Goal: Contribute content

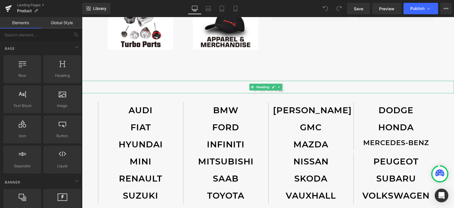
scroll to position [199, 0]
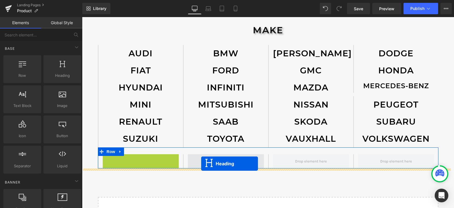
drag, startPoint x: 125, startPoint y: 164, endPoint x: 201, endPoint y: 163, distance: 76.1
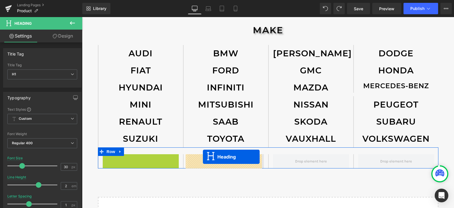
drag, startPoint x: 122, startPoint y: 162, endPoint x: 202, endPoint y: 156, distance: 80.6
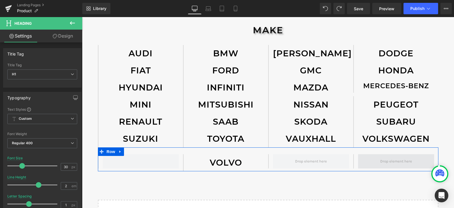
click at [375, 160] on span at bounding box center [396, 161] width 76 height 14
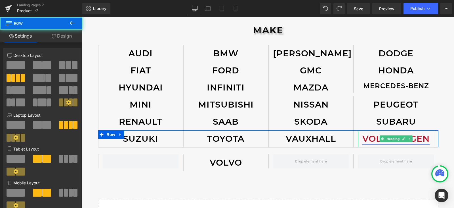
click at [373, 138] on link "VOLKSWAGEN" at bounding box center [396, 138] width 67 height 11
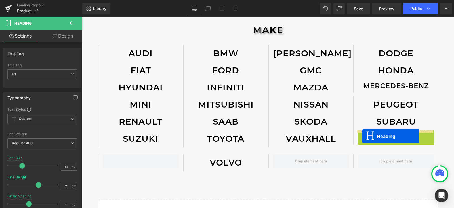
drag, startPoint x: 380, startPoint y: 140, endPoint x: 363, endPoint y: 136, distance: 17.4
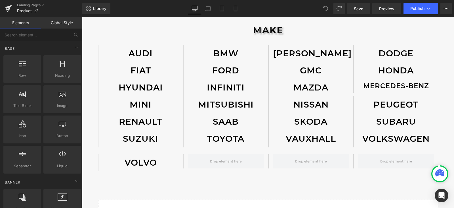
click at [202, 199] on div "UNIVERSAL Heading Image Image Image Image Row Image Image Row MAKE Heading AUDI…" at bounding box center [268, 51] width 372 height 389
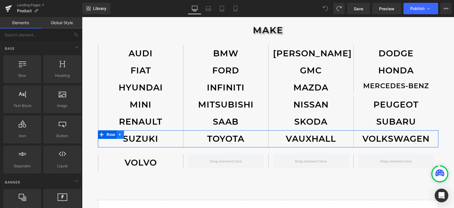
click at [121, 134] on link at bounding box center [120, 134] width 7 height 9
click at [126, 133] on icon at bounding box center [128, 134] width 4 height 4
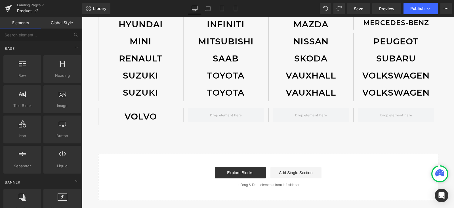
scroll to position [249, 0]
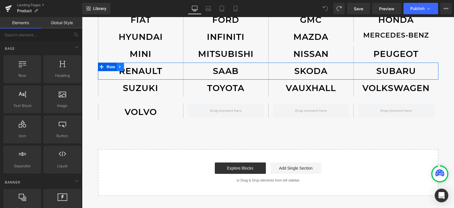
click at [118, 68] on icon at bounding box center [120, 67] width 4 height 4
click at [124, 66] on link at bounding box center [127, 66] width 7 height 9
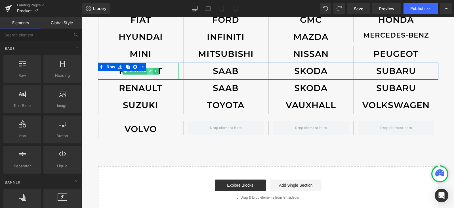
click at [149, 72] on icon at bounding box center [150, 70] width 3 height 3
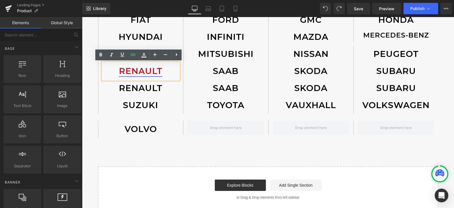
click at [150, 71] on link "RENAULT" at bounding box center [140, 71] width 43 height 11
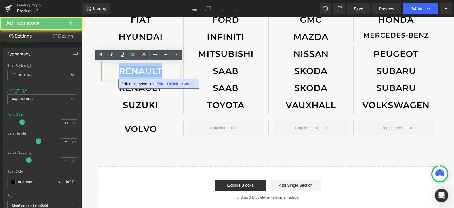
click at [150, 71] on link "RENAULT" at bounding box center [140, 71] width 43 height 11
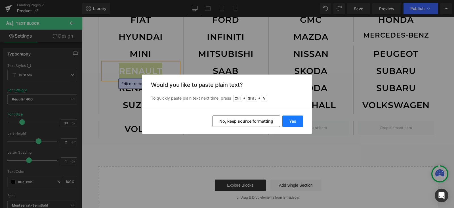
click at [298, 122] on button "Yes" at bounding box center [293, 120] width 21 height 11
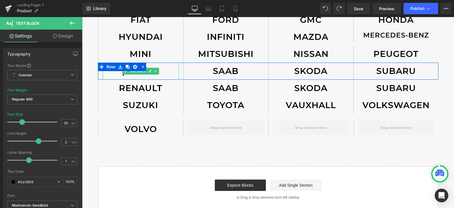
click at [158, 73] on p "porsche" at bounding box center [141, 70] width 76 height 17
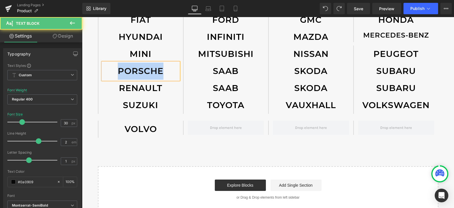
drag, startPoint x: 157, startPoint y: 72, endPoint x: 117, endPoint y: 72, distance: 40.3
click at [117, 72] on p "PORSCHE" at bounding box center [141, 70] width 76 height 17
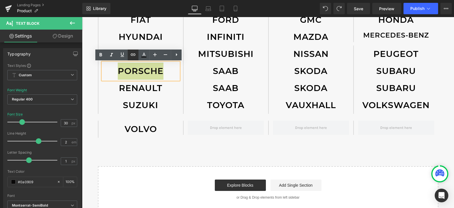
click at [134, 54] on icon at bounding box center [133, 54] width 7 height 7
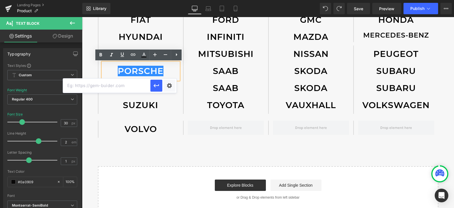
click at [136, 89] on input "text" at bounding box center [106, 85] width 87 height 14
paste input "[URL][DOMAIN_NAME]"
type input "[URL][DOMAIN_NAME]"
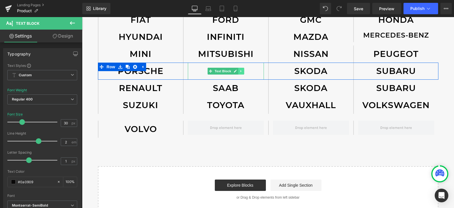
click at [240, 70] on icon at bounding box center [241, 70] width 3 height 3
click at [243, 71] on icon at bounding box center [244, 71] width 3 height 3
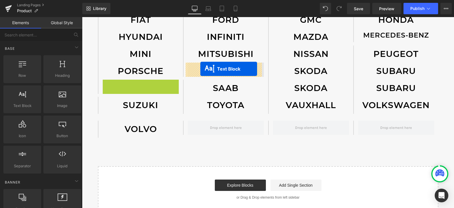
drag, startPoint x: 122, startPoint y: 88, endPoint x: 200, endPoint y: 69, distance: 80.5
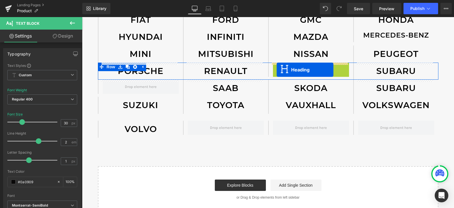
drag, startPoint x: 295, startPoint y: 71, endPoint x: 277, endPoint y: 70, distance: 18.0
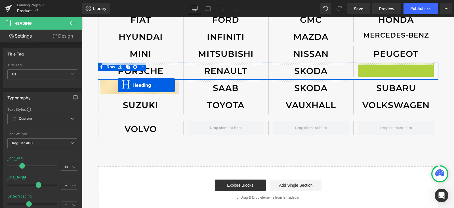
drag, startPoint x: 380, startPoint y: 70, endPoint x: 118, endPoint y: 85, distance: 261.9
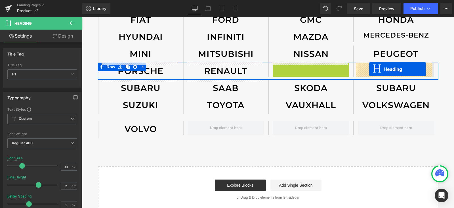
drag, startPoint x: 294, startPoint y: 70, endPoint x: 369, endPoint y: 69, distance: 75.8
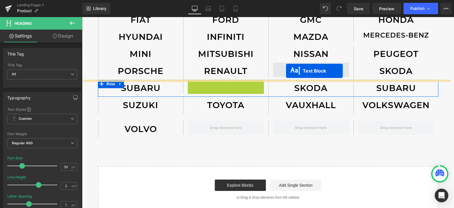
drag, startPoint x: 208, startPoint y: 89, endPoint x: 286, endPoint y: 70, distance: 80.3
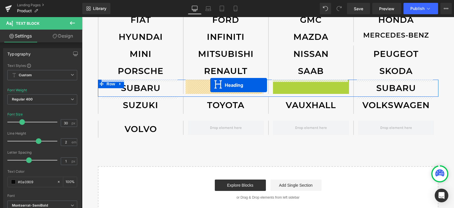
drag, startPoint x: 294, startPoint y: 88, endPoint x: 210, endPoint y: 85, distance: 83.8
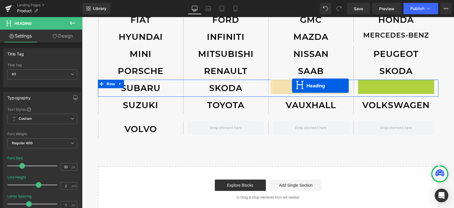
drag, startPoint x: 378, startPoint y: 89, endPoint x: 292, endPoint y: 85, distance: 86.1
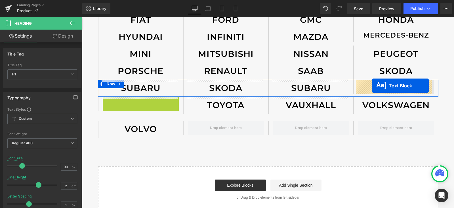
drag, startPoint x: 122, startPoint y: 106, endPoint x: 372, endPoint y: 85, distance: 251.1
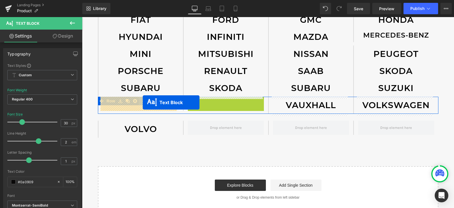
drag, startPoint x: 208, startPoint y: 106, endPoint x: 143, endPoint y: 102, distance: 65.7
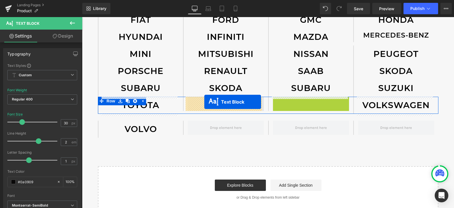
drag, startPoint x: 292, startPoint y: 104, endPoint x: 204, endPoint y: 102, distance: 88.1
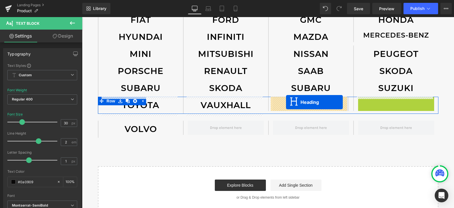
drag, startPoint x: 380, startPoint y: 106, endPoint x: 286, endPoint y: 102, distance: 93.8
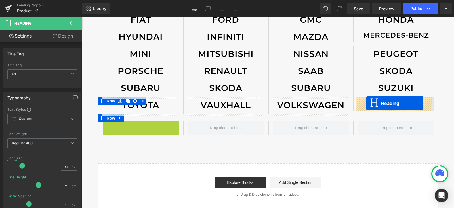
drag, startPoint x: 123, startPoint y: 129, endPoint x: 367, endPoint y: 103, distance: 245.4
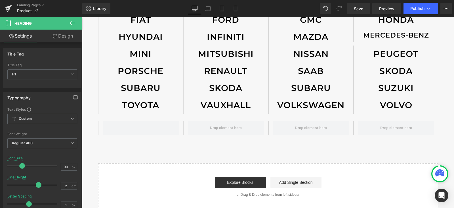
scroll to position [221, 0]
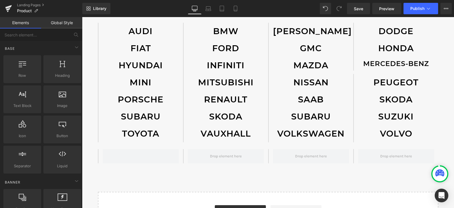
click at [357, 187] on div "UNIVERSAL Heading Image Image Image Image Row Image Image Row MAKE Heading AUDI…" at bounding box center [268, 36] width 372 height 404
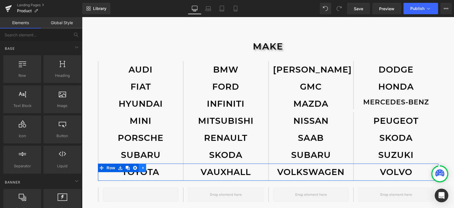
scroll to position [193, 0]
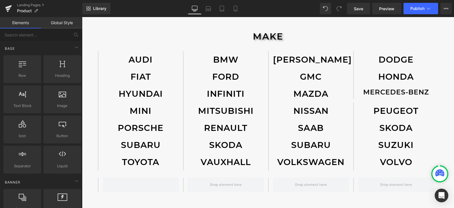
click at [428, 30] on div "UNIVERSAL Heading Image Image Image Image Row Image Image Row MAKE Heading AUDI…" at bounding box center [268, 65] width 372 height 404
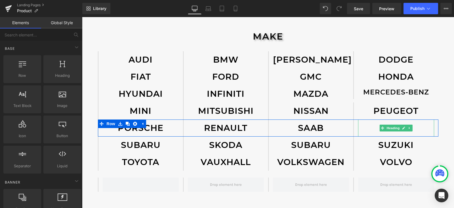
click at [409, 128] on icon at bounding box center [409, 128] width 1 height 2
click at [411, 129] on icon at bounding box center [412, 127] width 3 height 3
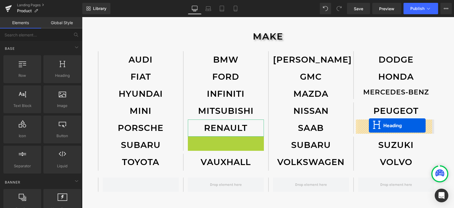
drag, startPoint x: 208, startPoint y: 145, endPoint x: 369, endPoint y: 125, distance: 162.0
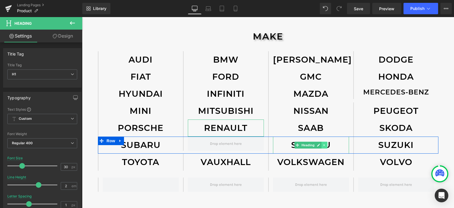
click at [325, 145] on link at bounding box center [325, 144] width 6 height 7
click at [328, 146] on link at bounding box center [328, 144] width 6 height 7
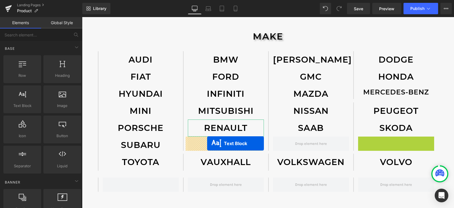
drag, startPoint x: 378, startPoint y: 145, endPoint x: 207, endPoint y: 143, distance: 171.0
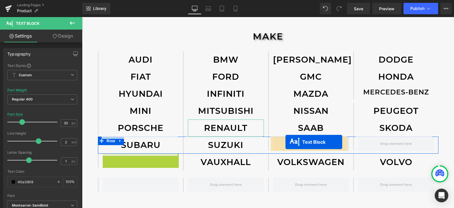
drag, startPoint x: 122, startPoint y: 163, endPoint x: 286, endPoint y: 142, distance: 165.5
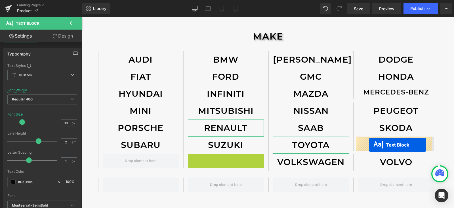
drag, startPoint x: 208, startPoint y: 163, endPoint x: 369, endPoint y: 145, distance: 162.7
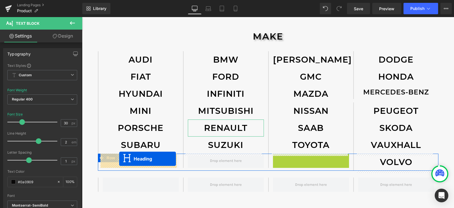
drag, startPoint x: 294, startPoint y: 163, endPoint x: 119, endPoint y: 158, distance: 175.6
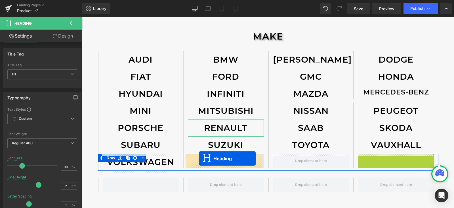
drag, startPoint x: 379, startPoint y: 162, endPoint x: 199, endPoint y: 158, distance: 180.4
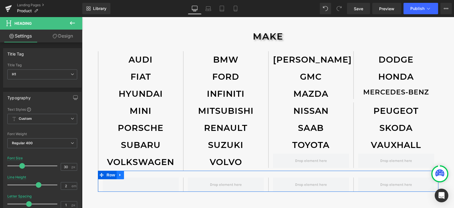
click at [117, 174] on link at bounding box center [120, 174] width 7 height 9
click at [133, 175] on icon at bounding box center [135, 175] width 4 height 4
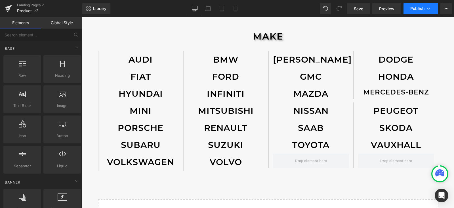
click at [415, 8] on span "Publish" at bounding box center [418, 8] width 14 height 5
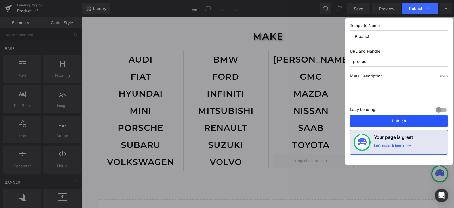
drag, startPoint x: 409, startPoint y: 122, endPoint x: 365, endPoint y: 69, distance: 69.4
click at [409, 122] on button "Publish" at bounding box center [399, 120] width 98 height 11
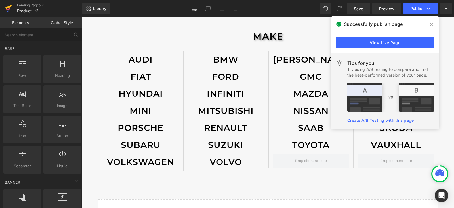
click at [5, 7] on link at bounding box center [8, 8] width 17 height 17
